Goal: Find contact information: Find contact information

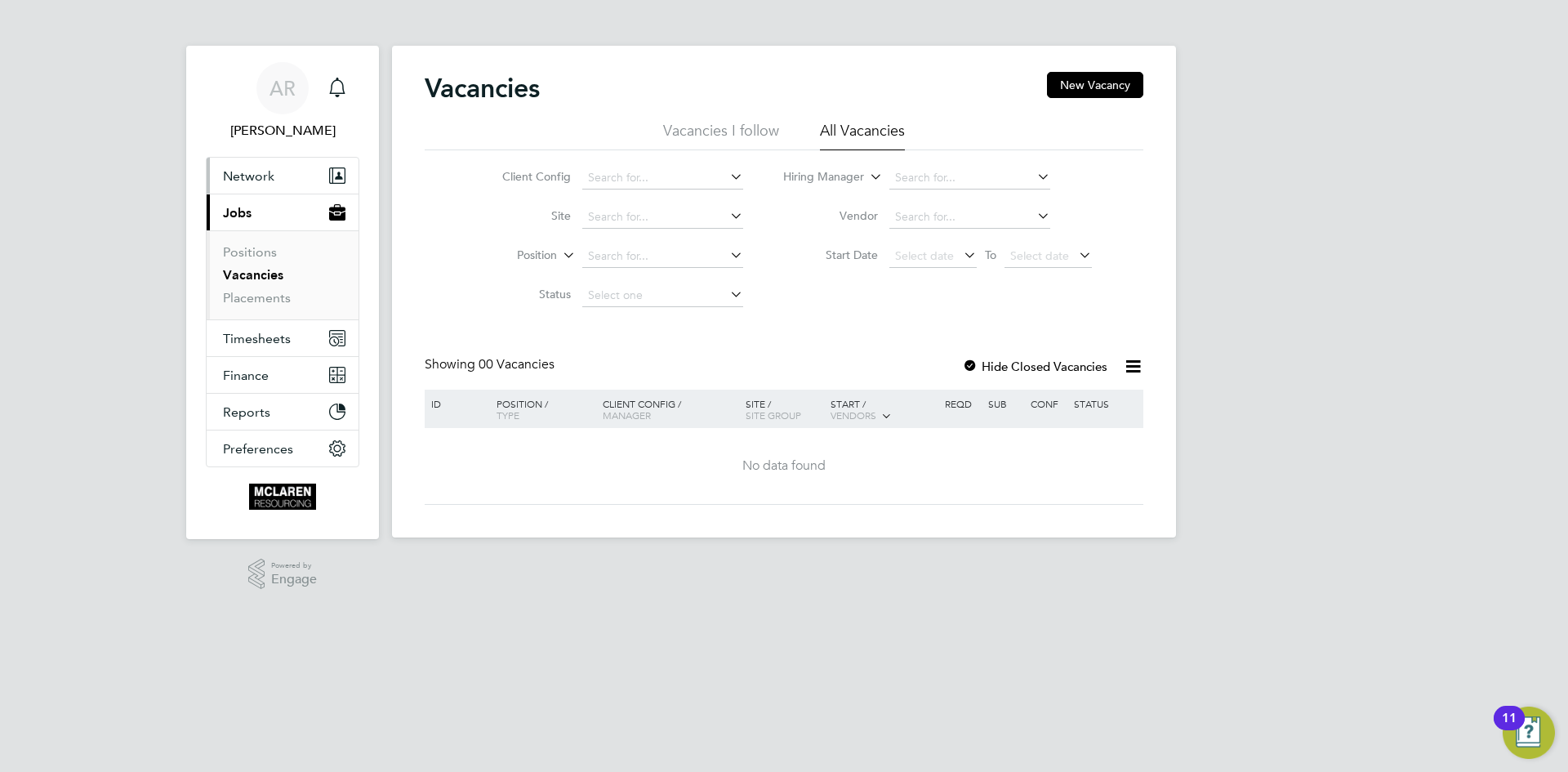
click at [235, 173] on span "Network" at bounding box center [249, 177] width 51 height 16
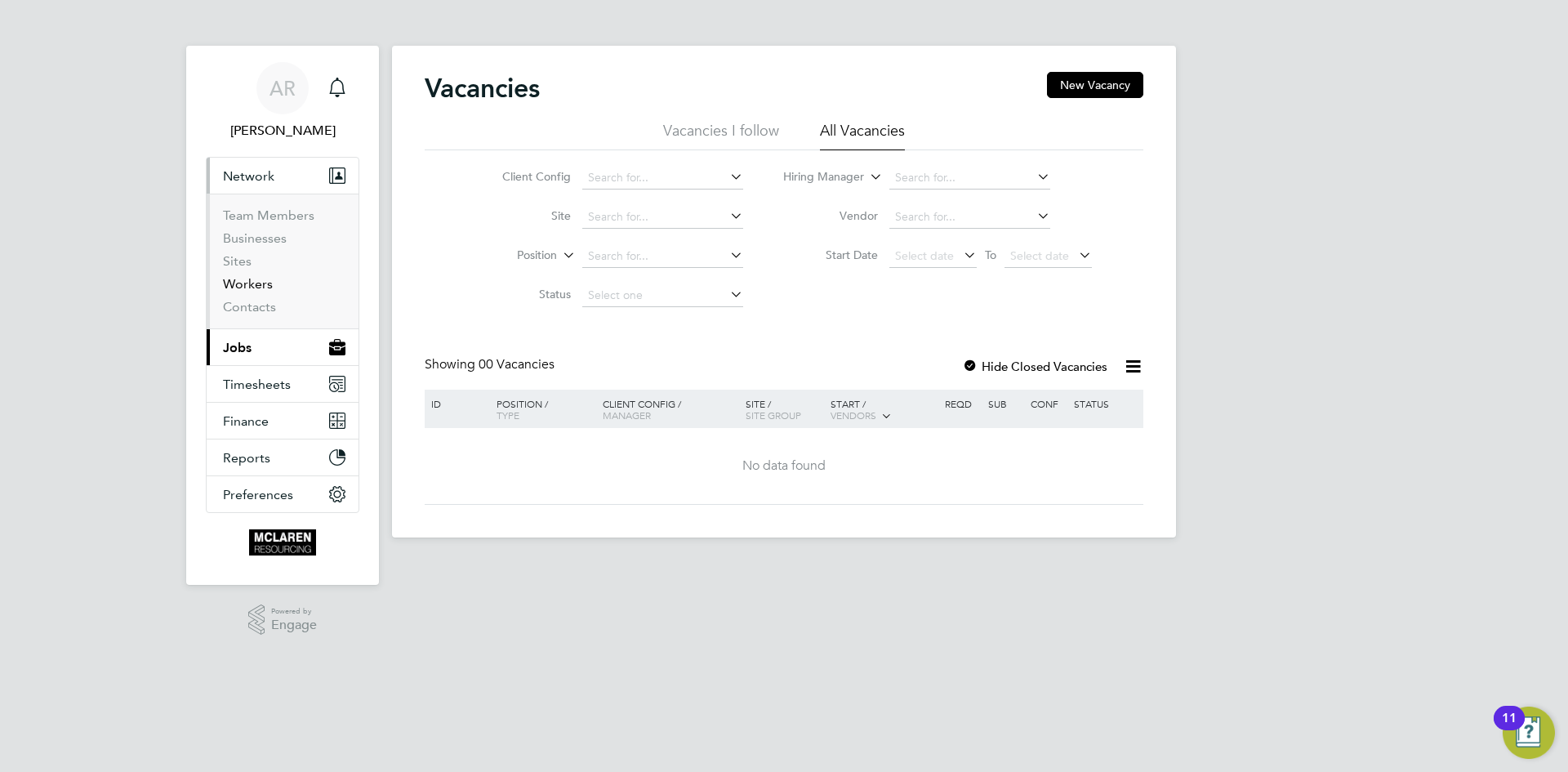
click at [257, 282] on link "Workers" at bounding box center [248, 284] width 49 height 16
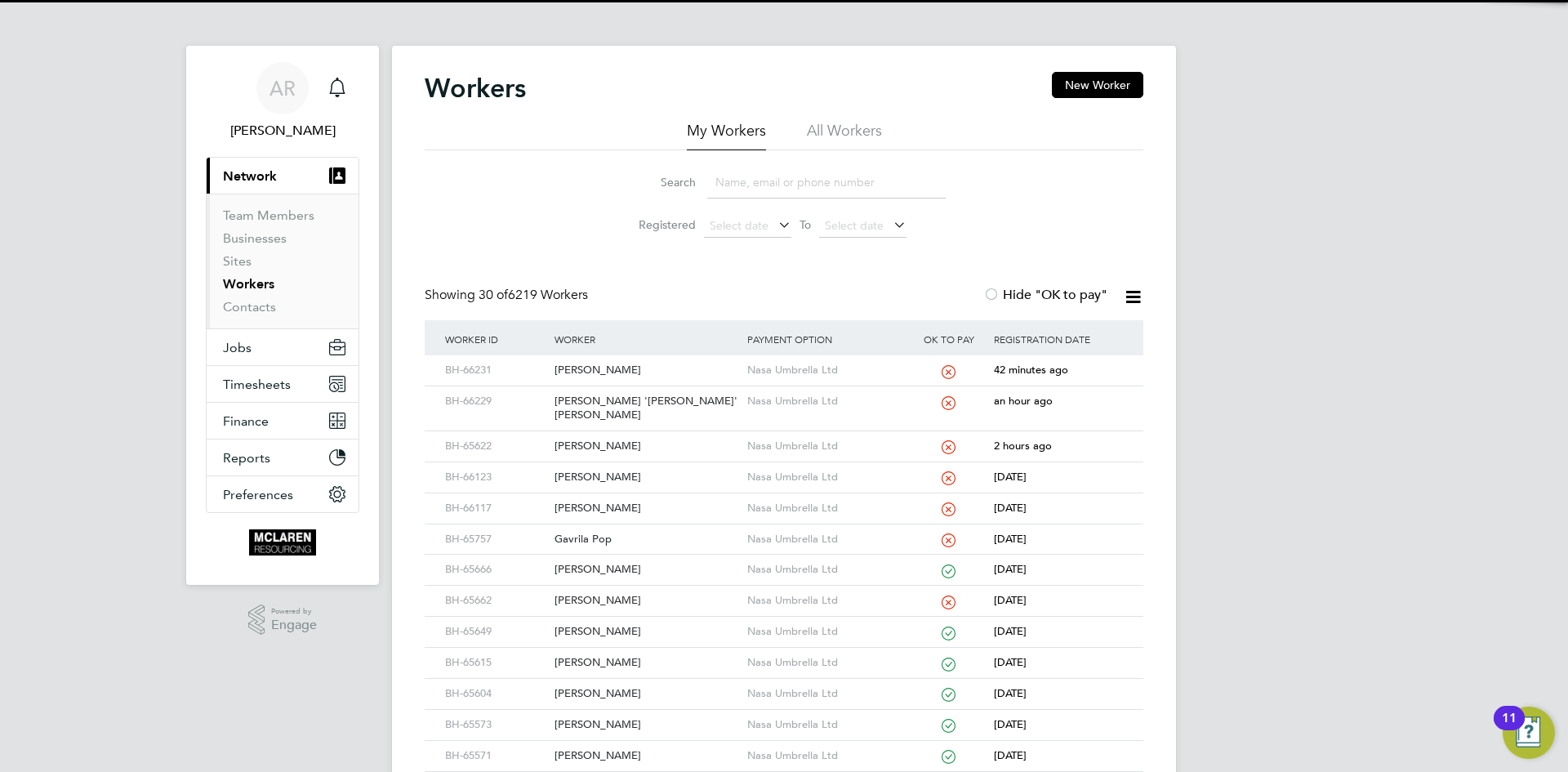
click at [741, 188] on input at bounding box center [827, 183] width 239 height 32
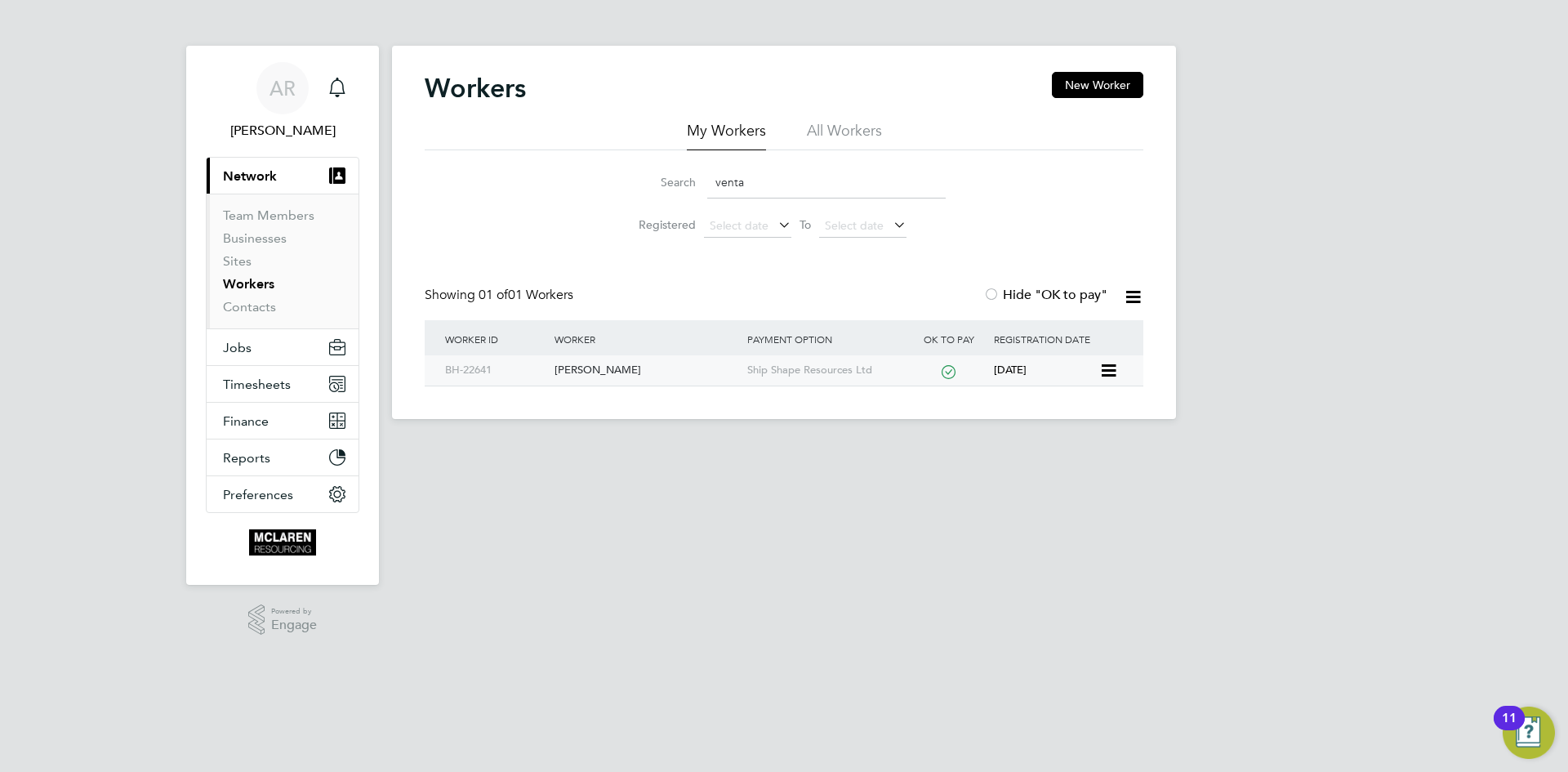
type input "venta"
click at [591, 378] on div "[PERSON_NAME]" at bounding box center [646, 370] width 192 height 31
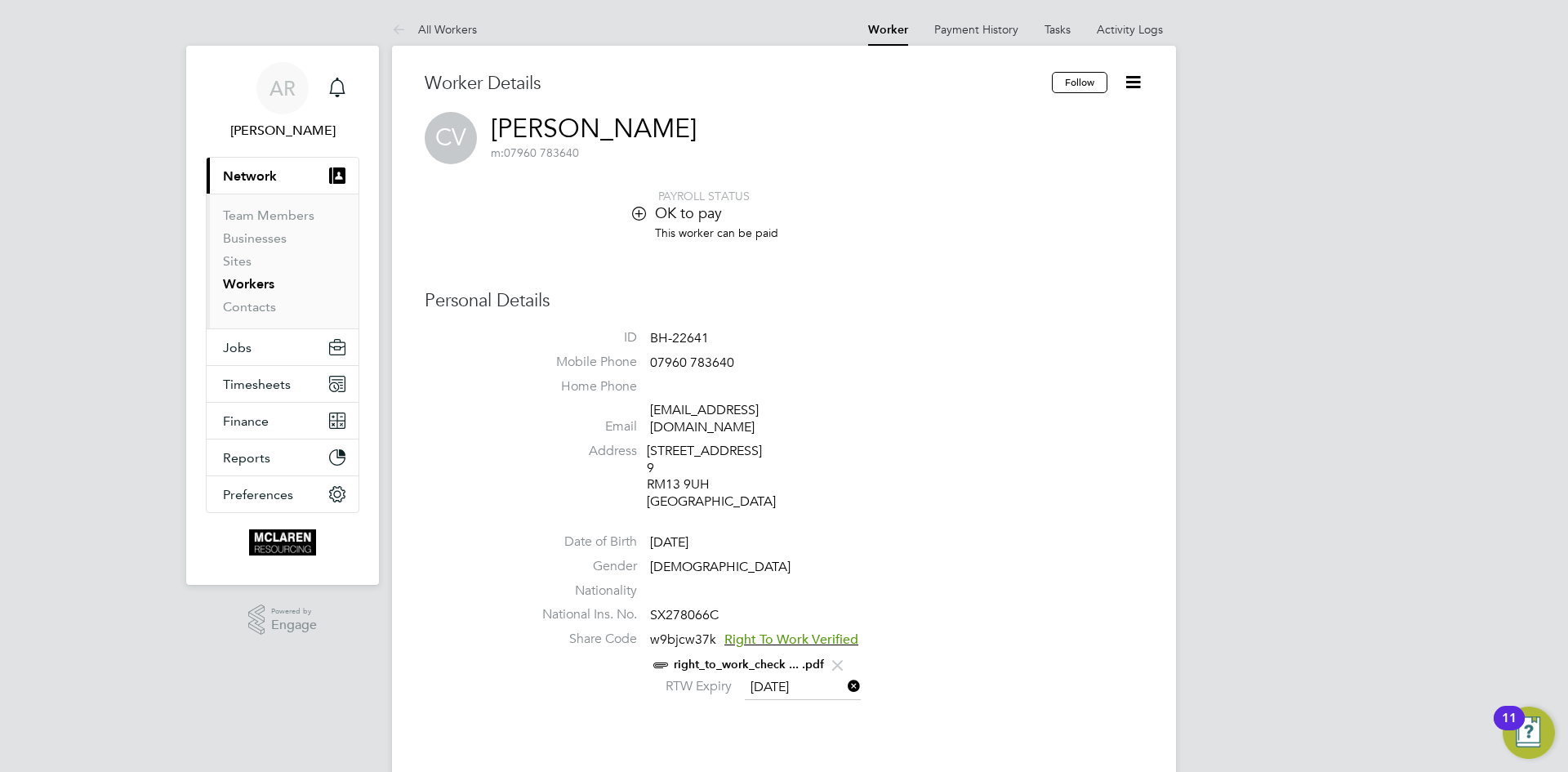
drag, startPoint x: 486, startPoint y: 117, endPoint x: 671, endPoint y: 112, distance: 185.1
click at [671, 112] on div "CV [PERSON_NAME] m: 07960 783640" at bounding box center [784, 137] width 718 height 52
click at [597, 74] on h3 "Worker Details" at bounding box center [738, 84] width 628 height 24
drag, startPoint x: 498, startPoint y: 107, endPoint x: 663, endPoint y: 99, distance: 165.2
click at [548, 103] on div "Worker Details" at bounding box center [738, 92] width 628 height 40
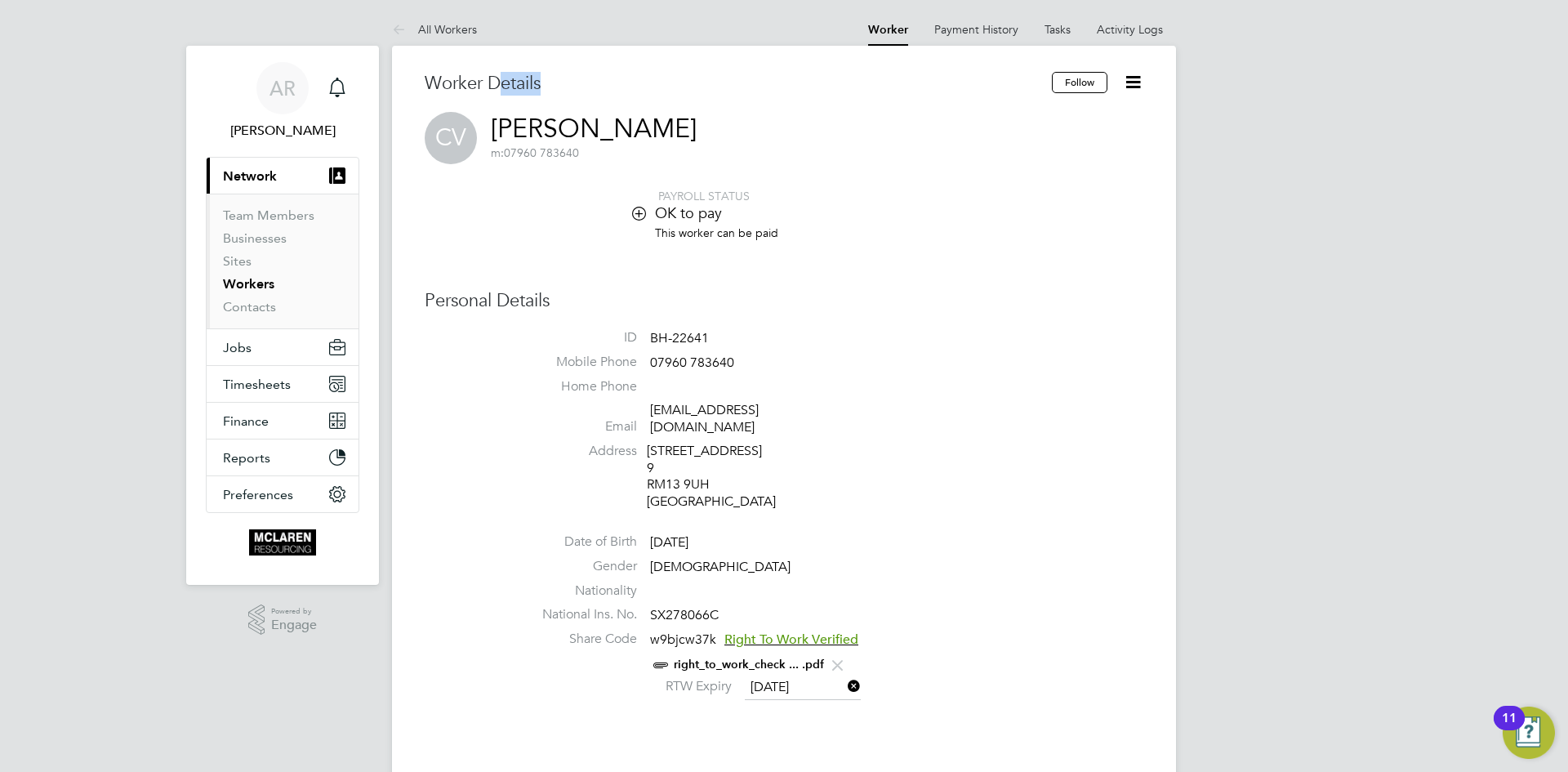
click at [671, 102] on div "Worker Details" at bounding box center [738, 92] width 628 height 40
drag, startPoint x: 669, startPoint y: 121, endPoint x: 610, endPoint y: 114, distance: 59.4
click at [608, 115] on div "CV [PERSON_NAME] m: 07960 783640" at bounding box center [784, 137] width 718 height 52
click at [638, 97] on div "Worker Details" at bounding box center [738, 92] width 628 height 40
drag, startPoint x: 647, startPoint y: 106, endPoint x: 586, endPoint y: 116, distance: 61.8
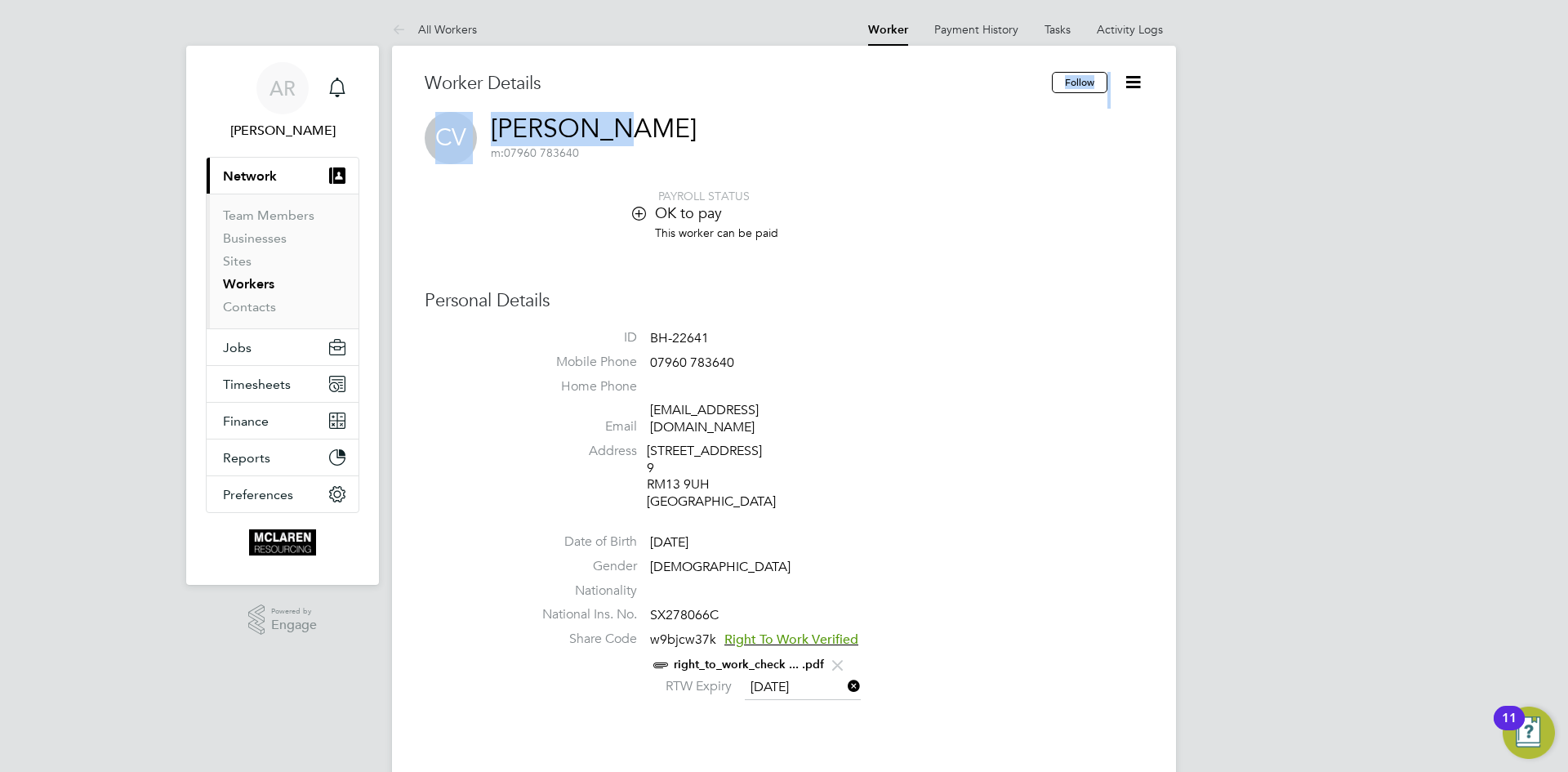
drag, startPoint x: 591, startPoint y: 100, endPoint x: 576, endPoint y: 103, distance: 15.3
click at [591, 99] on div "Worker Details" at bounding box center [738, 92] width 628 height 40
click at [489, 100] on div "Worker Details" at bounding box center [738, 92] width 628 height 40
drag, startPoint x: 490, startPoint y: 116, endPoint x: 649, endPoint y: 124, distance: 159.2
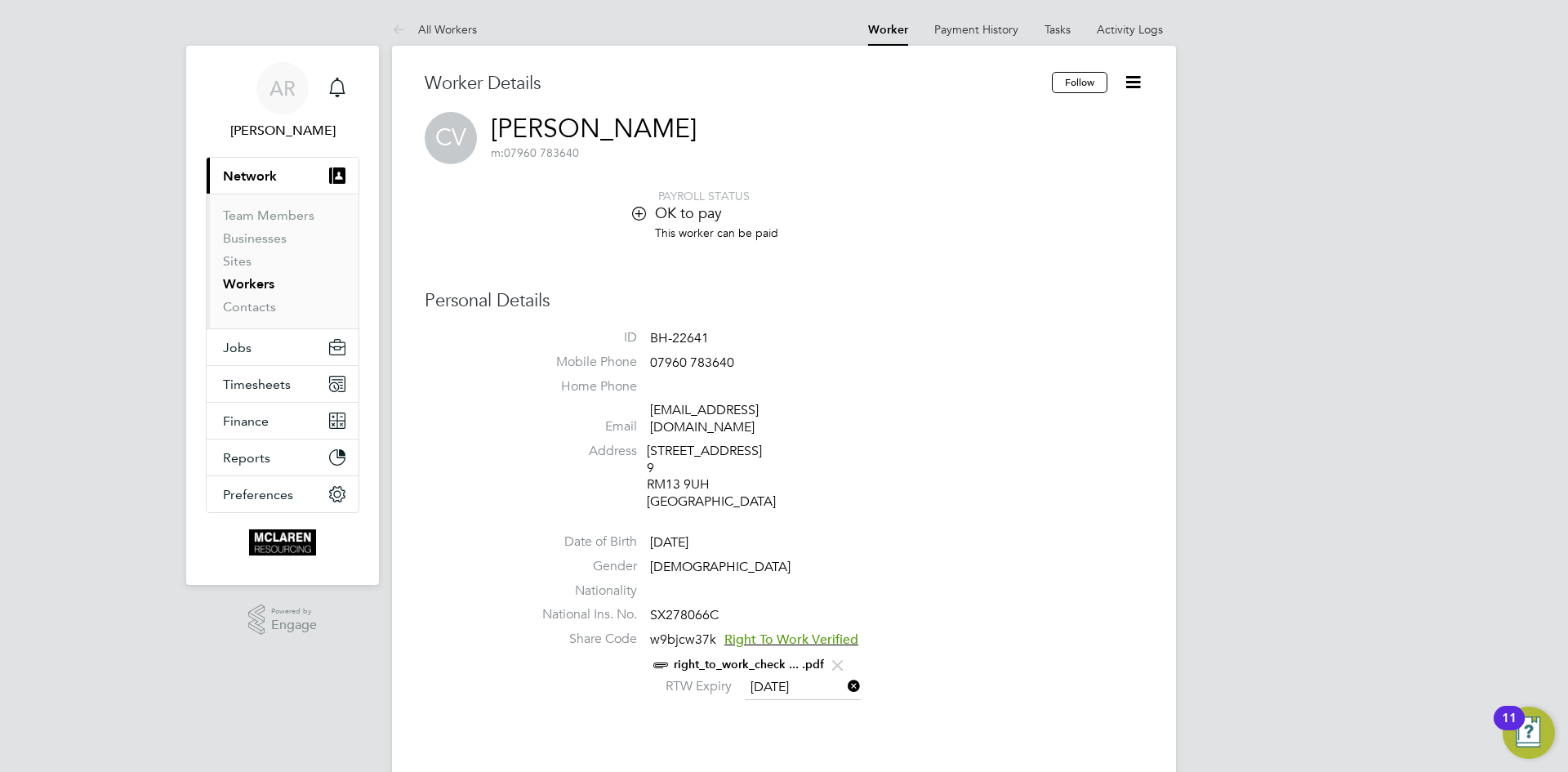
click at [649, 124] on div "CV [PERSON_NAME] m: 07960 783640" at bounding box center [784, 137] width 718 height 52
copy link "[PERSON_NAME]"
drag, startPoint x: 647, startPoint y: 523, endPoint x: 741, endPoint y: 526, distance: 94.0
click at [741, 534] on li "Date of Birth [DEMOGRAPHIC_DATA]" at bounding box center [833, 546] width 621 height 25
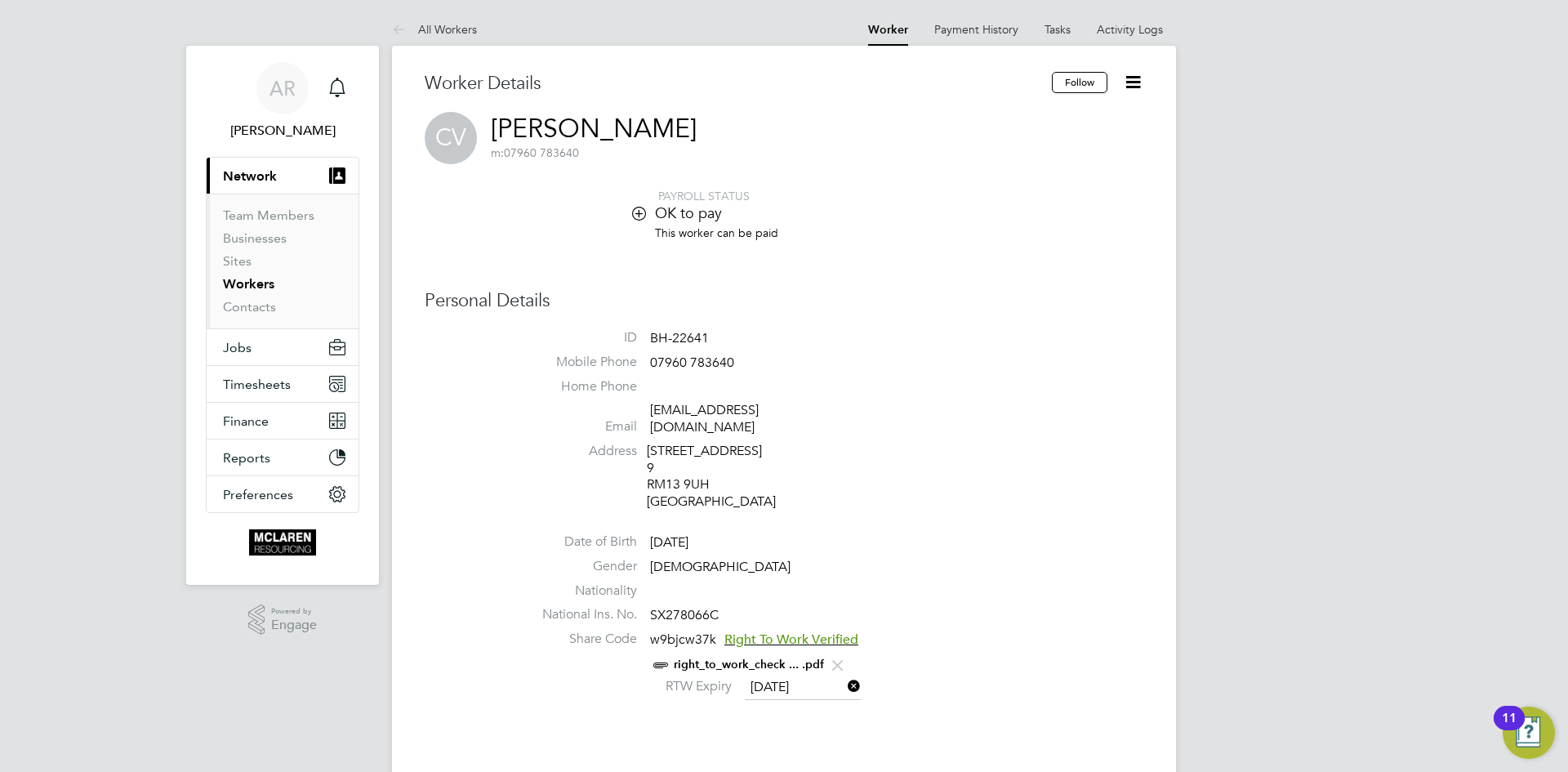
copy li "[DATE]"
click at [533, 242] on li "This worker can be paid" at bounding box center [833, 240] width 621 height 31
drag, startPoint x: 644, startPoint y: 409, endPoint x: 819, endPoint y: 409, distance: 175.0
click at [819, 409] on li "Email [EMAIL_ADDRESS][DOMAIN_NAME]" at bounding box center [833, 422] width 621 height 40
copy li "[EMAIL_ADDRESS][DOMAIN_NAME]"
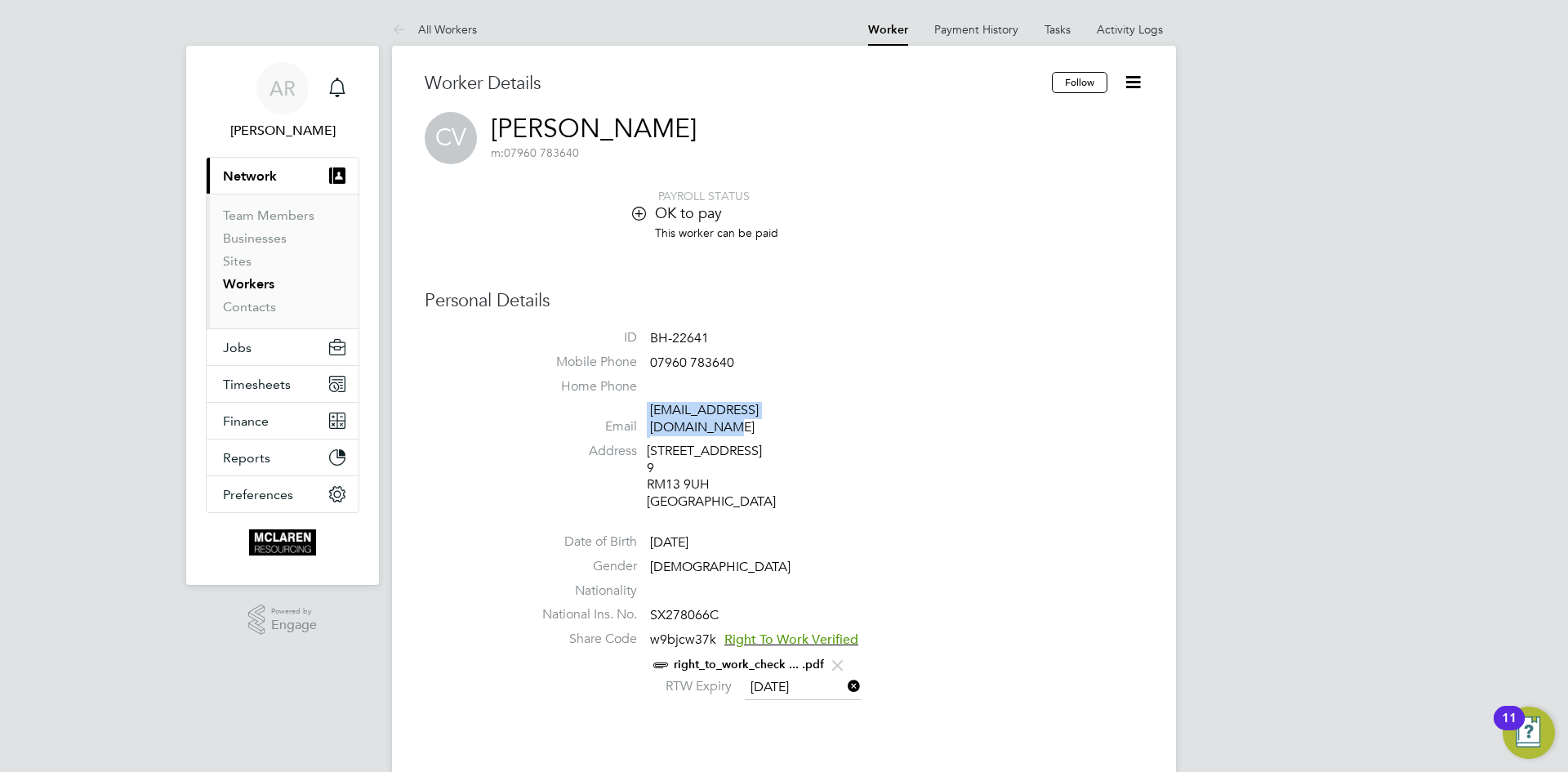
drag, startPoint x: 511, startPoint y: 151, endPoint x: 584, endPoint y: 150, distance: 73.0
click at [584, 150] on span "m: 07960 783640" at bounding box center [594, 152] width 206 height 15
copy span "07960 783640"
drag, startPoint x: 649, startPoint y: 598, endPoint x: 732, endPoint y: 598, distance: 83.0
click at [730, 606] on li "National Ins. No. SX278066C" at bounding box center [833, 618] width 621 height 25
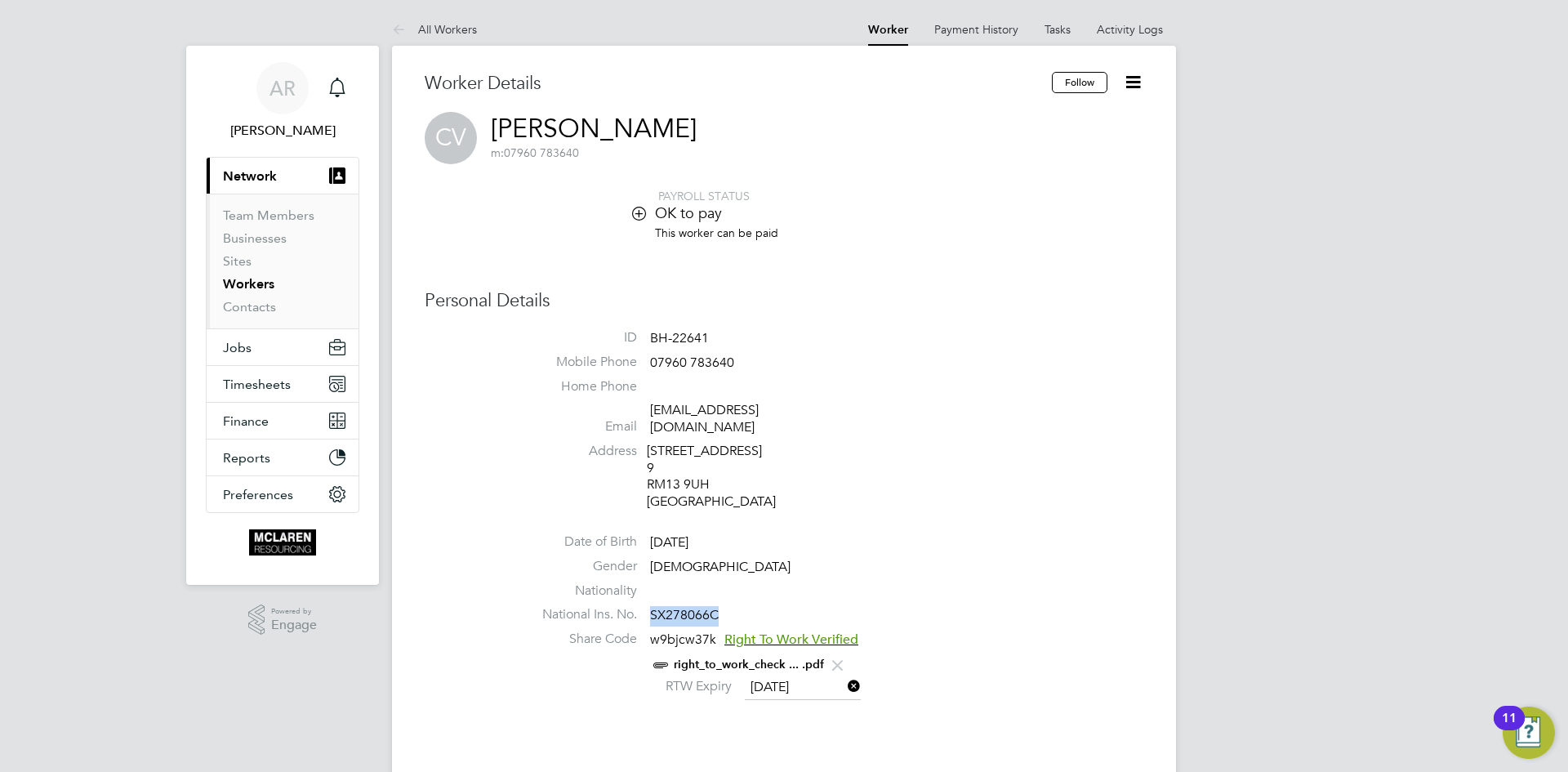
copy span "SX278066C"
drag, startPoint x: 951, startPoint y: 352, endPoint x: 917, endPoint y: 321, distance: 46.0
click at [949, 349] on li "ID BH-22641" at bounding box center [833, 342] width 621 height 25
